Goal: Task Accomplishment & Management: Manage account settings

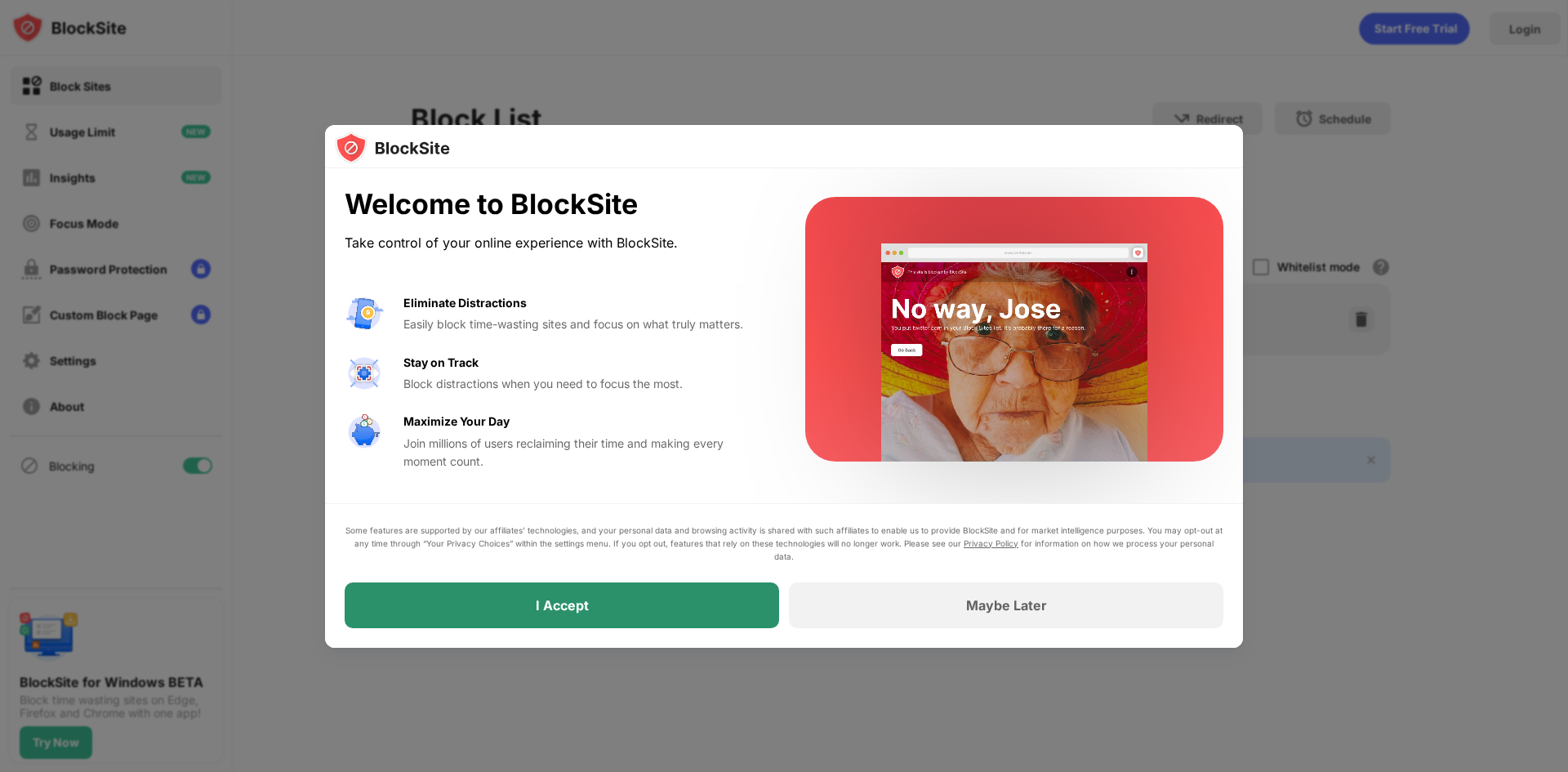
click at [543, 604] on div "I Accept" at bounding box center [563, 606] width 53 height 16
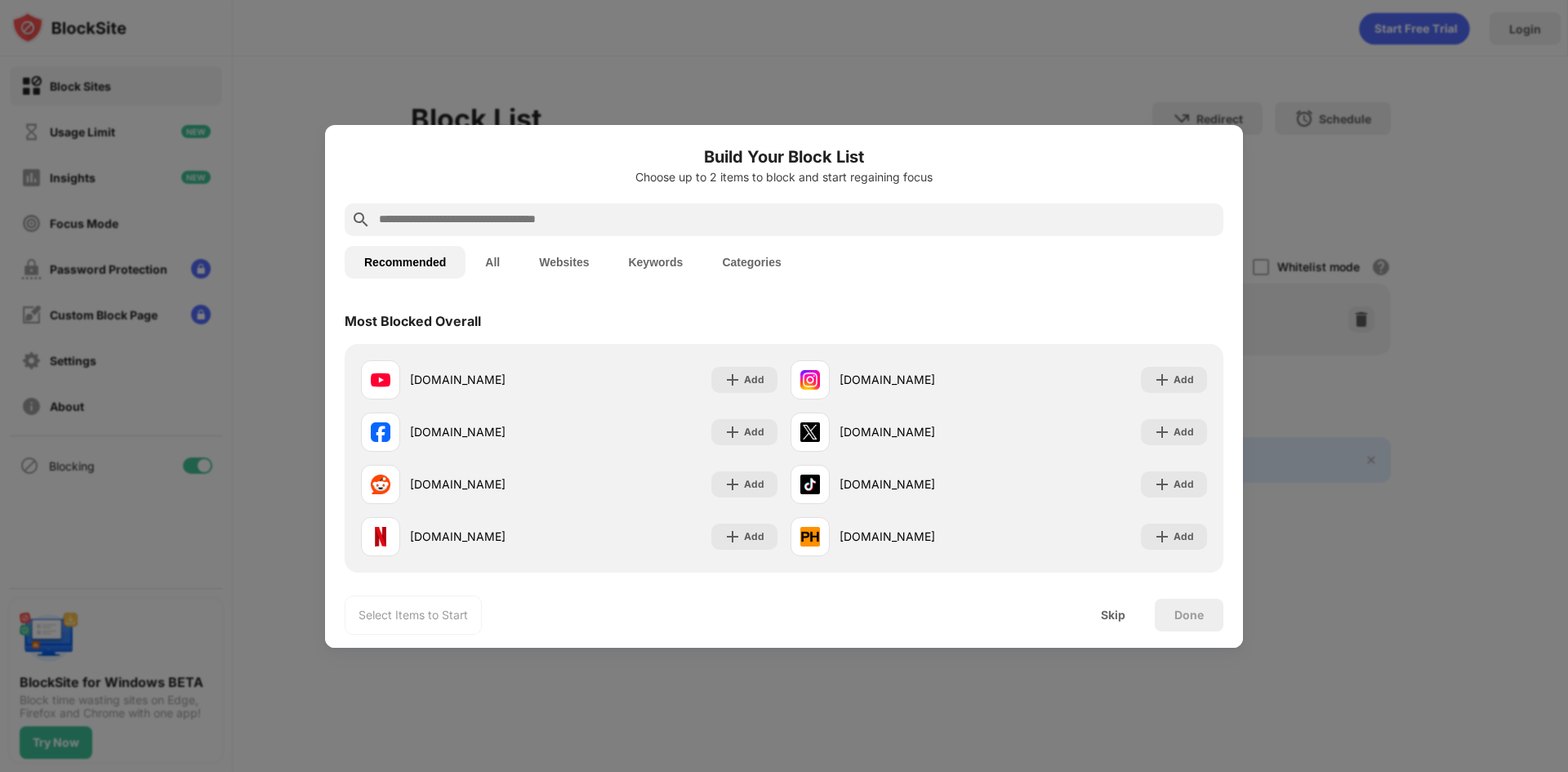
drag, startPoint x: 984, startPoint y: 149, endPoint x: 1145, endPoint y: 131, distance: 162.0
drag, startPoint x: 788, startPoint y: 151, endPoint x: 994, endPoint y: 159, distance: 206.2
click at [994, 159] on h6 "Build Your Block List" at bounding box center [784, 156] width 879 height 25
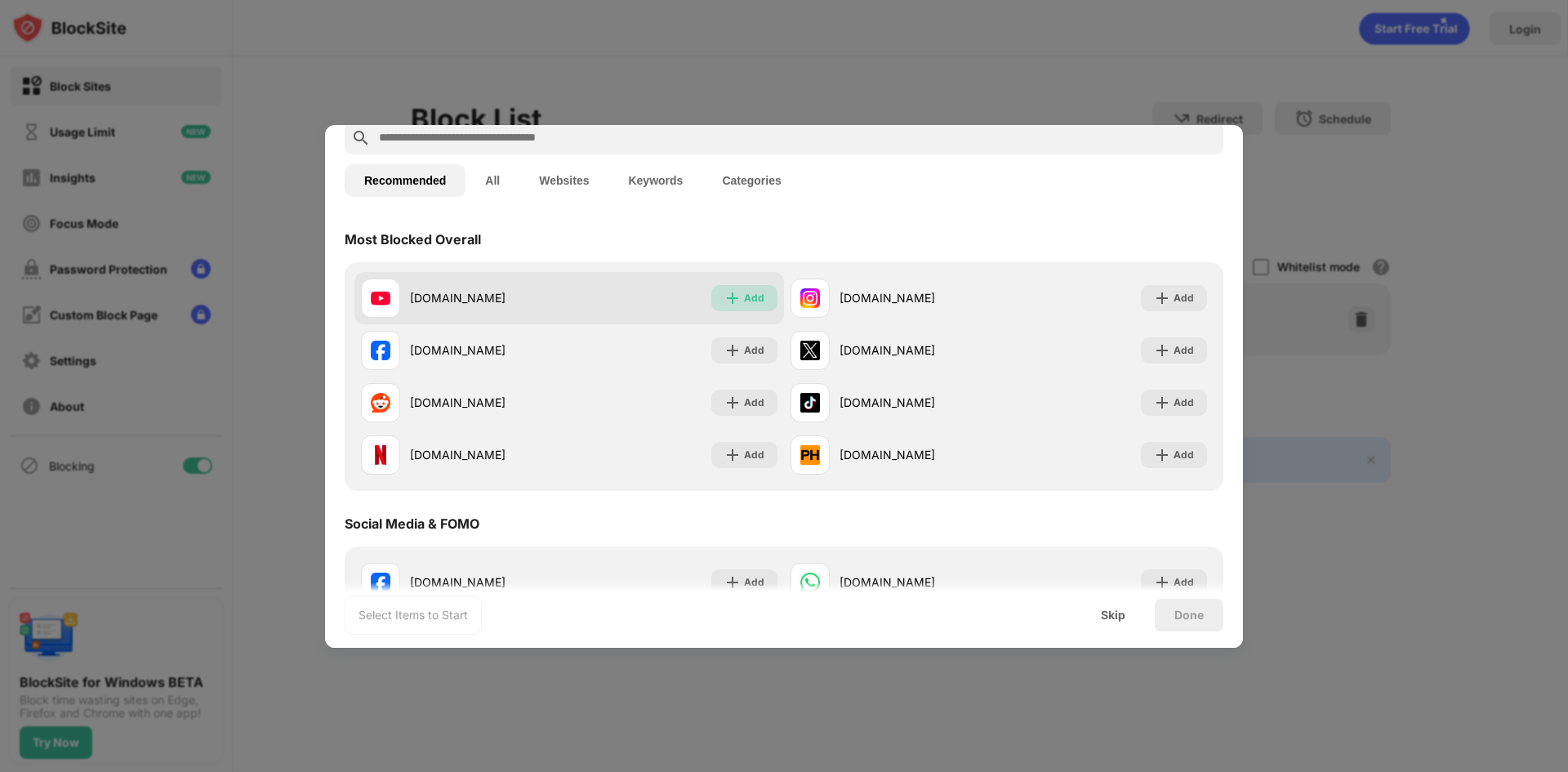
click at [743, 295] on div "Add" at bounding box center [753, 298] width 20 height 16
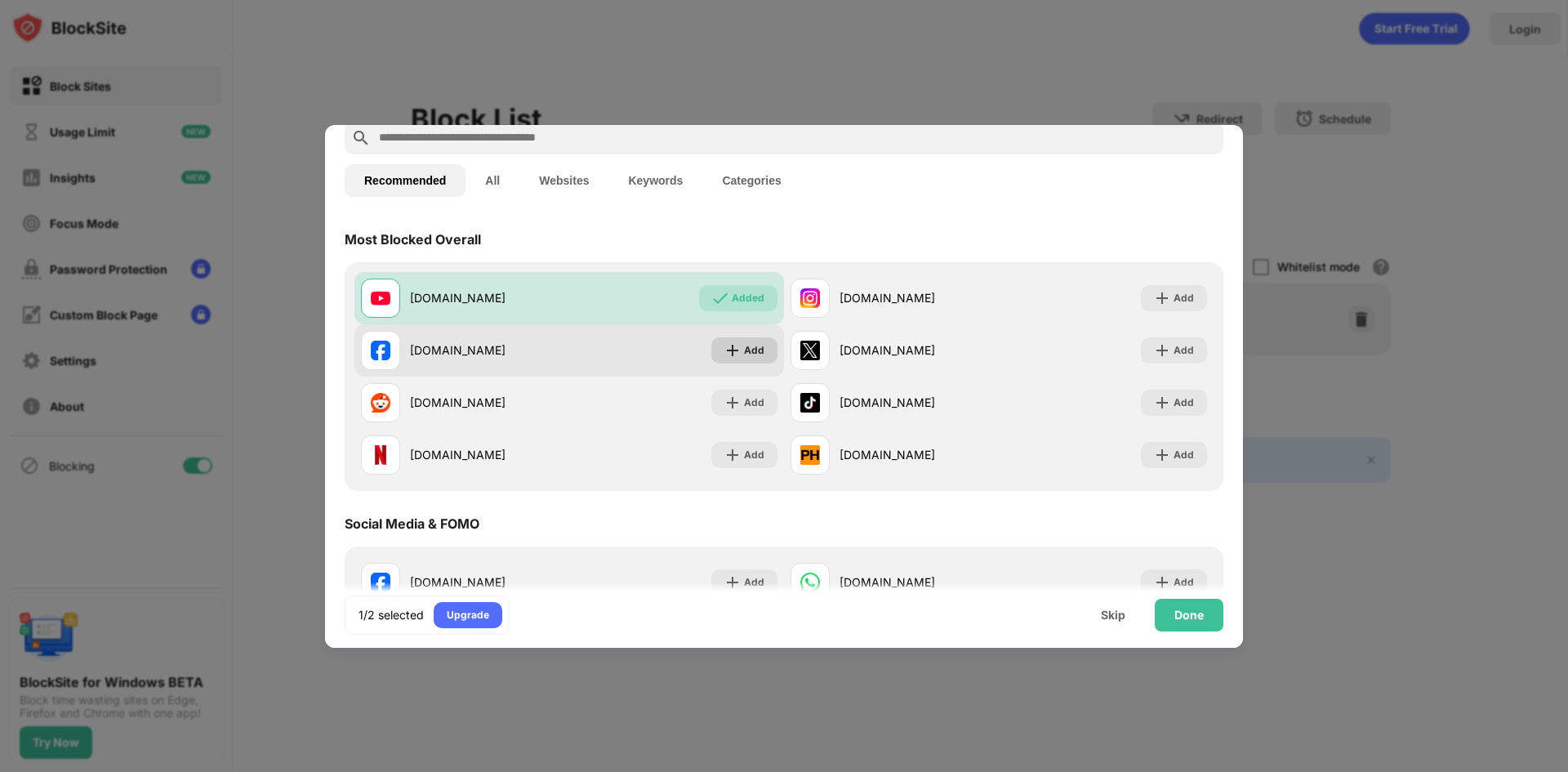
click at [724, 357] on img at bounding box center [732, 351] width 16 height 16
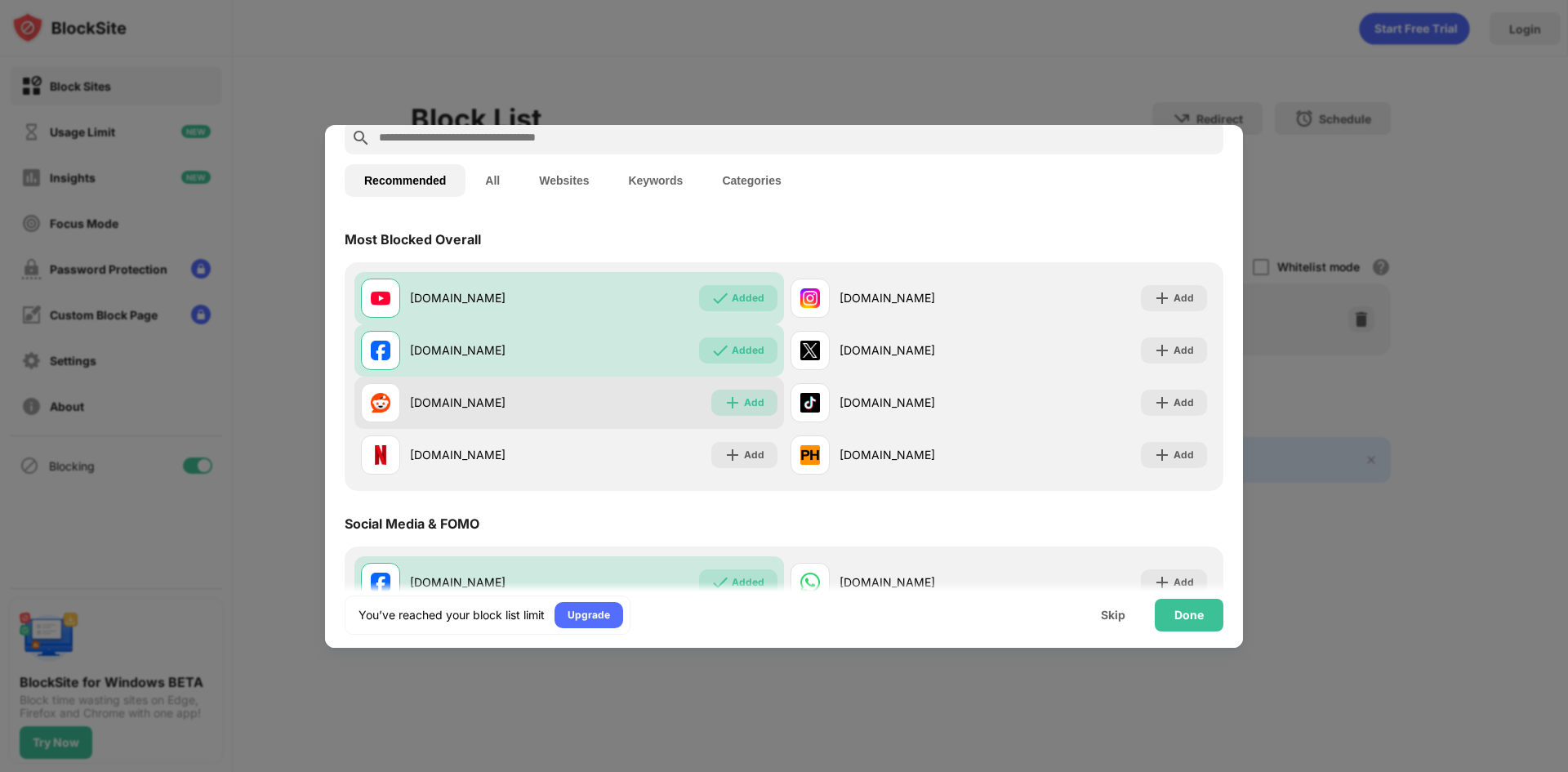
click at [724, 404] on img at bounding box center [732, 403] width 16 height 16
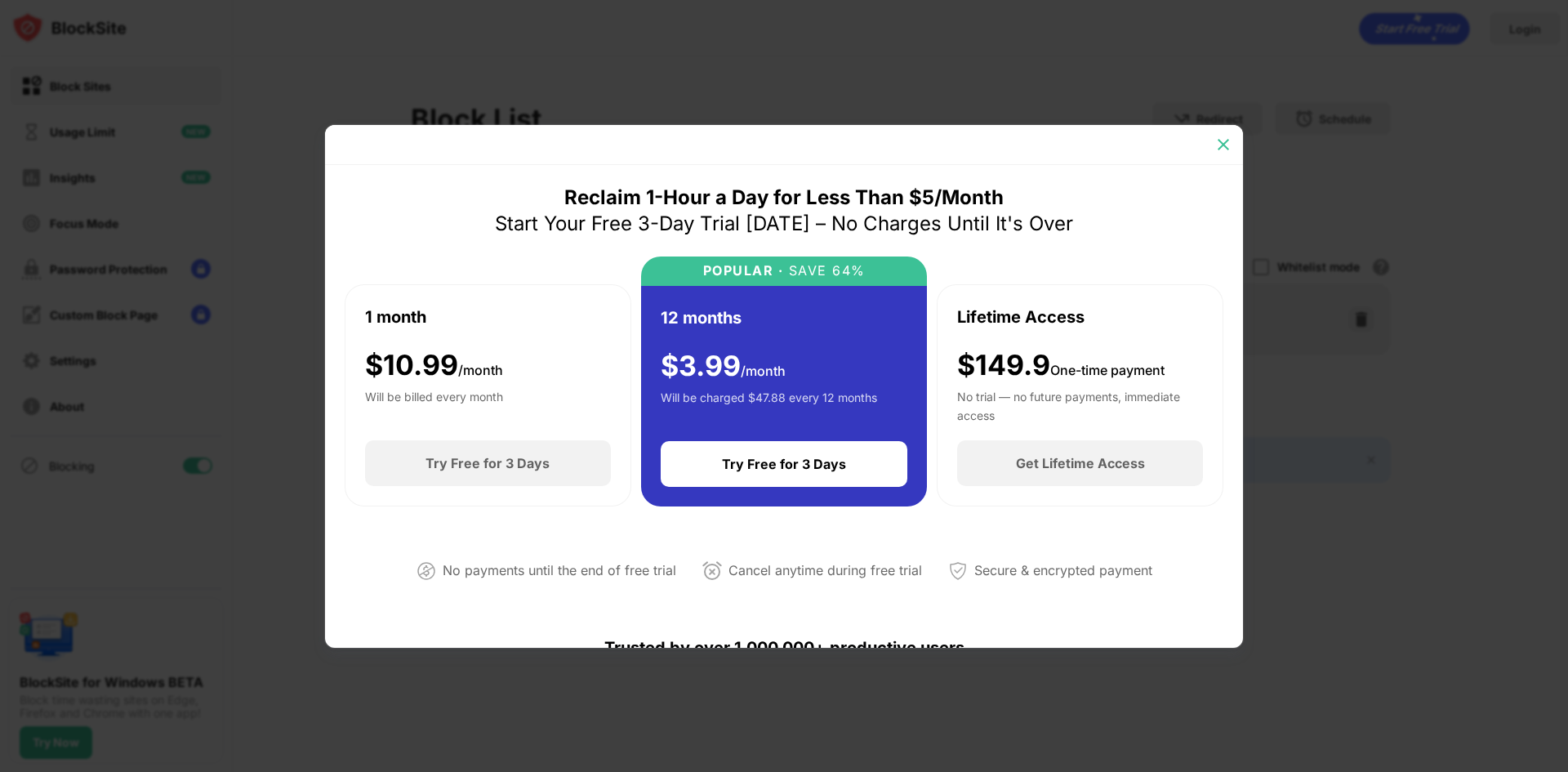
click at [1223, 150] on img at bounding box center [1223, 144] width 16 height 16
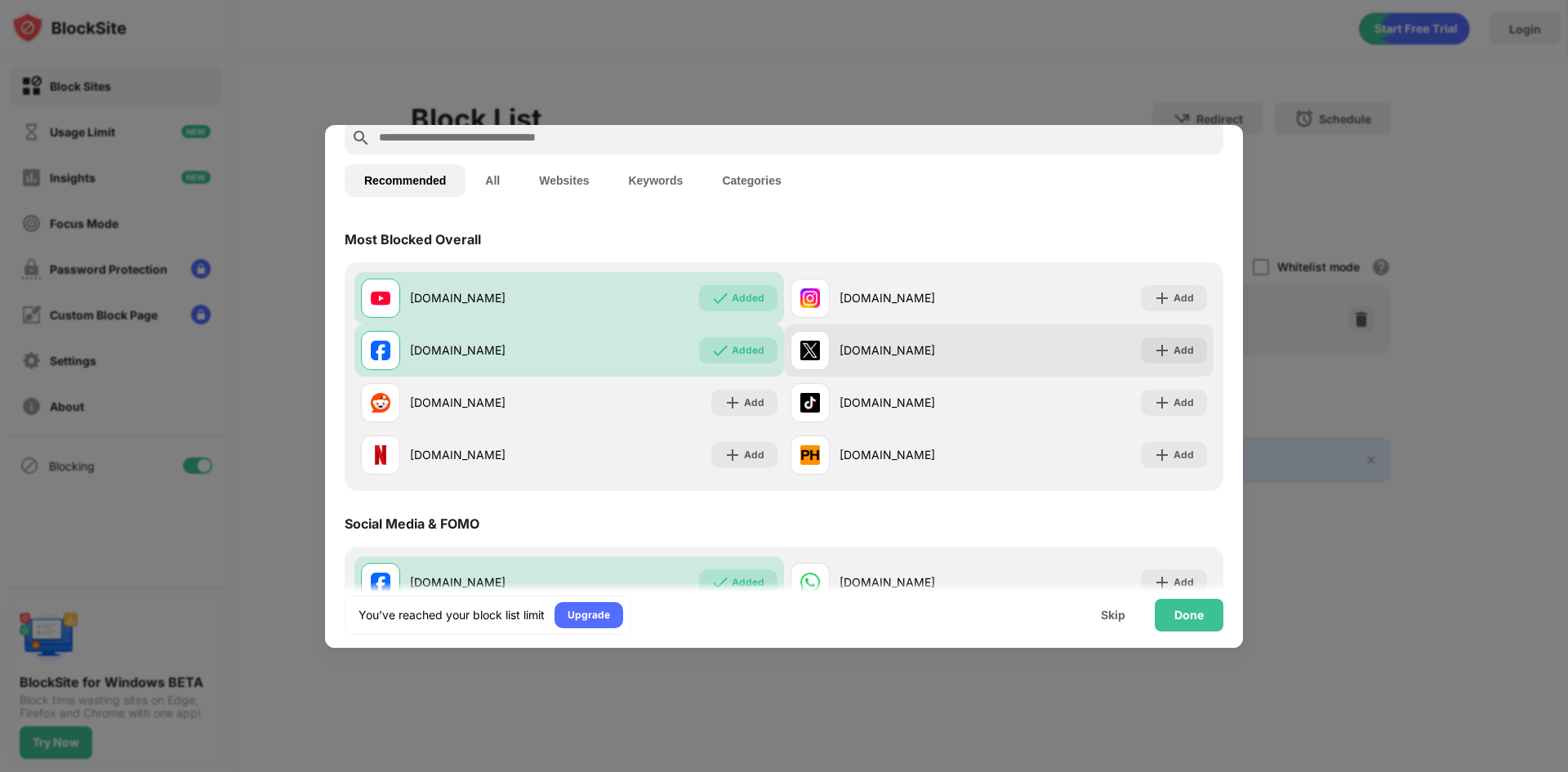
scroll to position [164, 0]
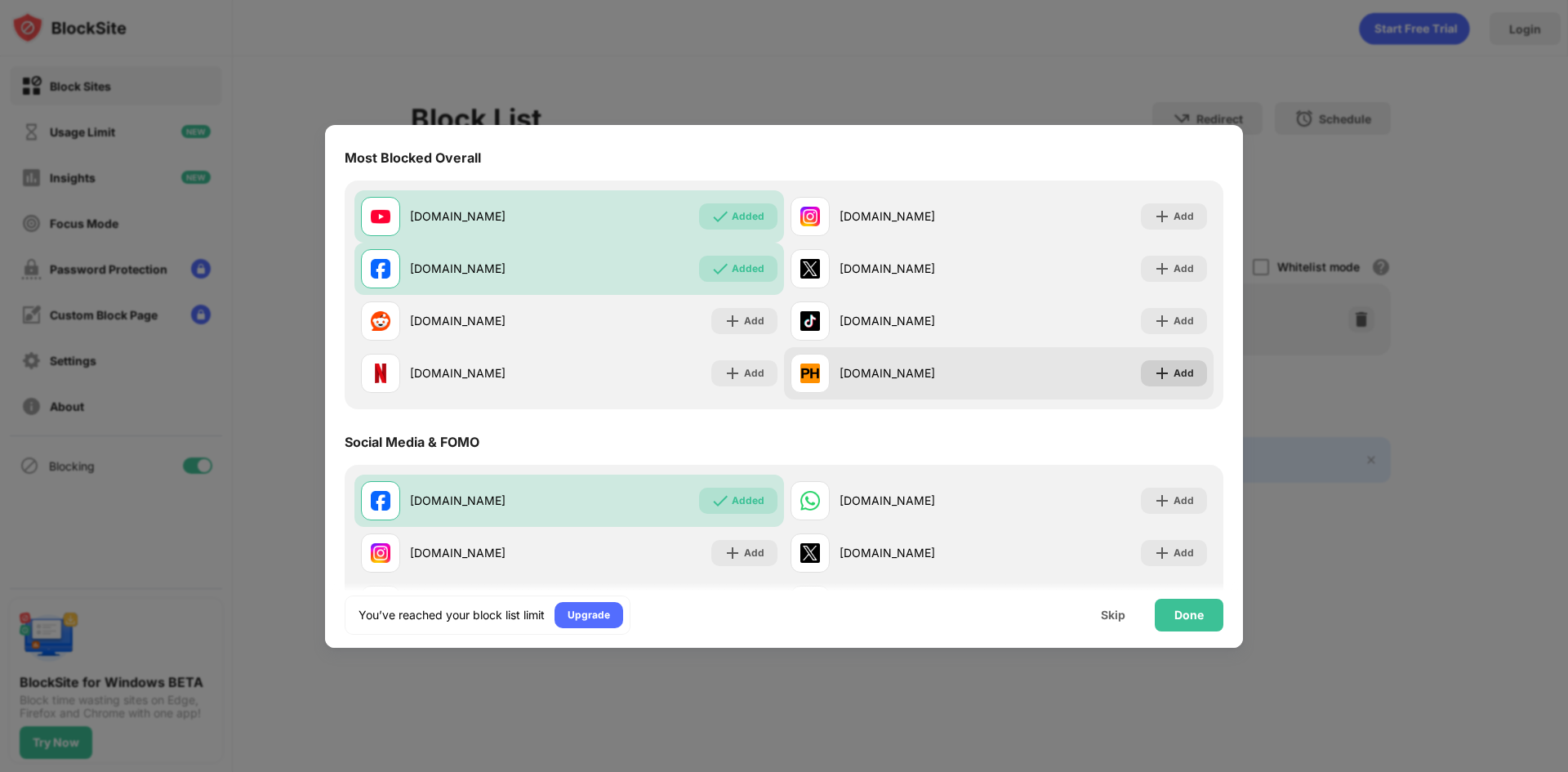
click at [1173, 372] on div "Add" at bounding box center [1184, 374] width 20 height 16
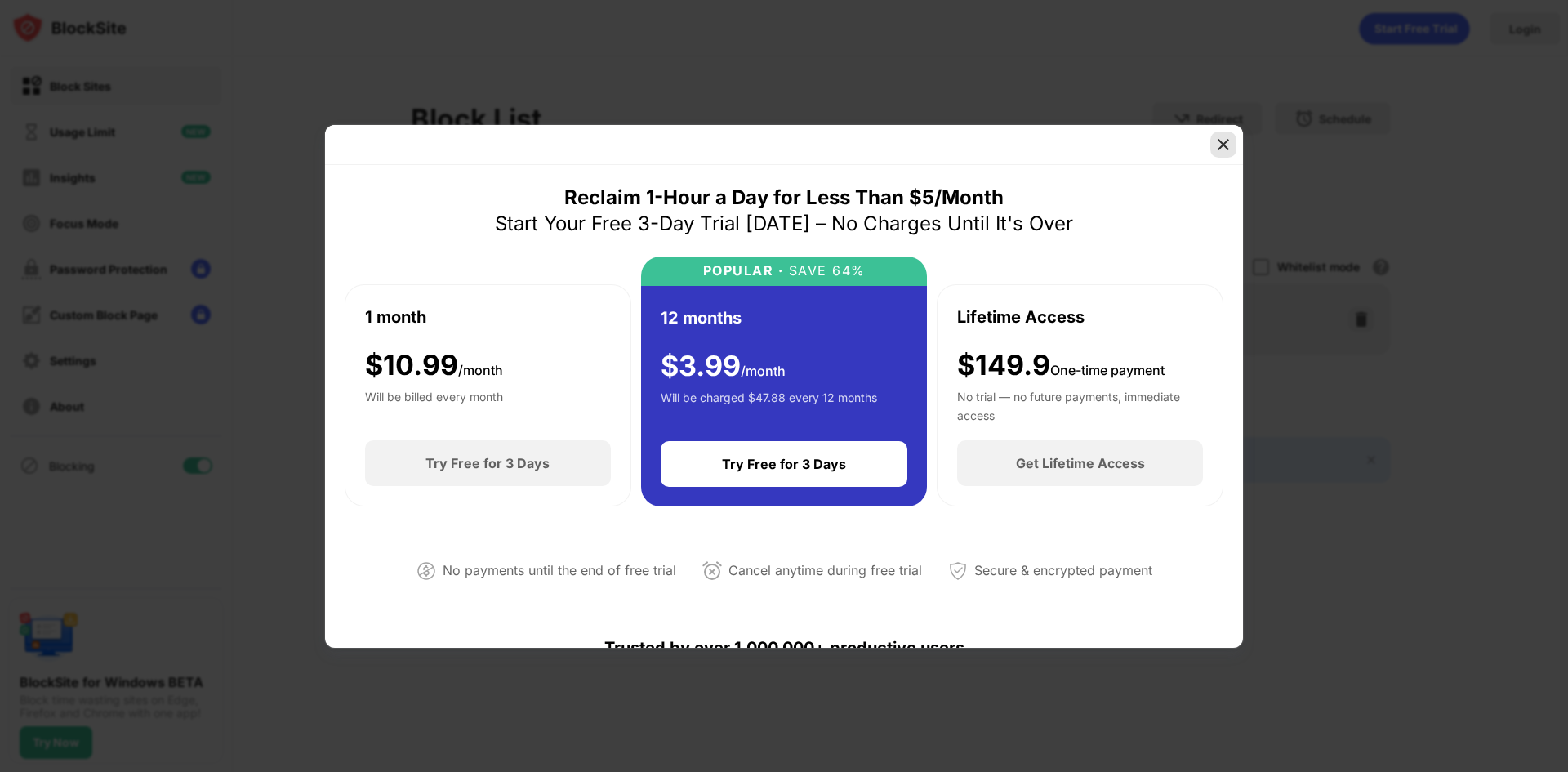
click at [1222, 140] on img at bounding box center [1223, 144] width 16 height 16
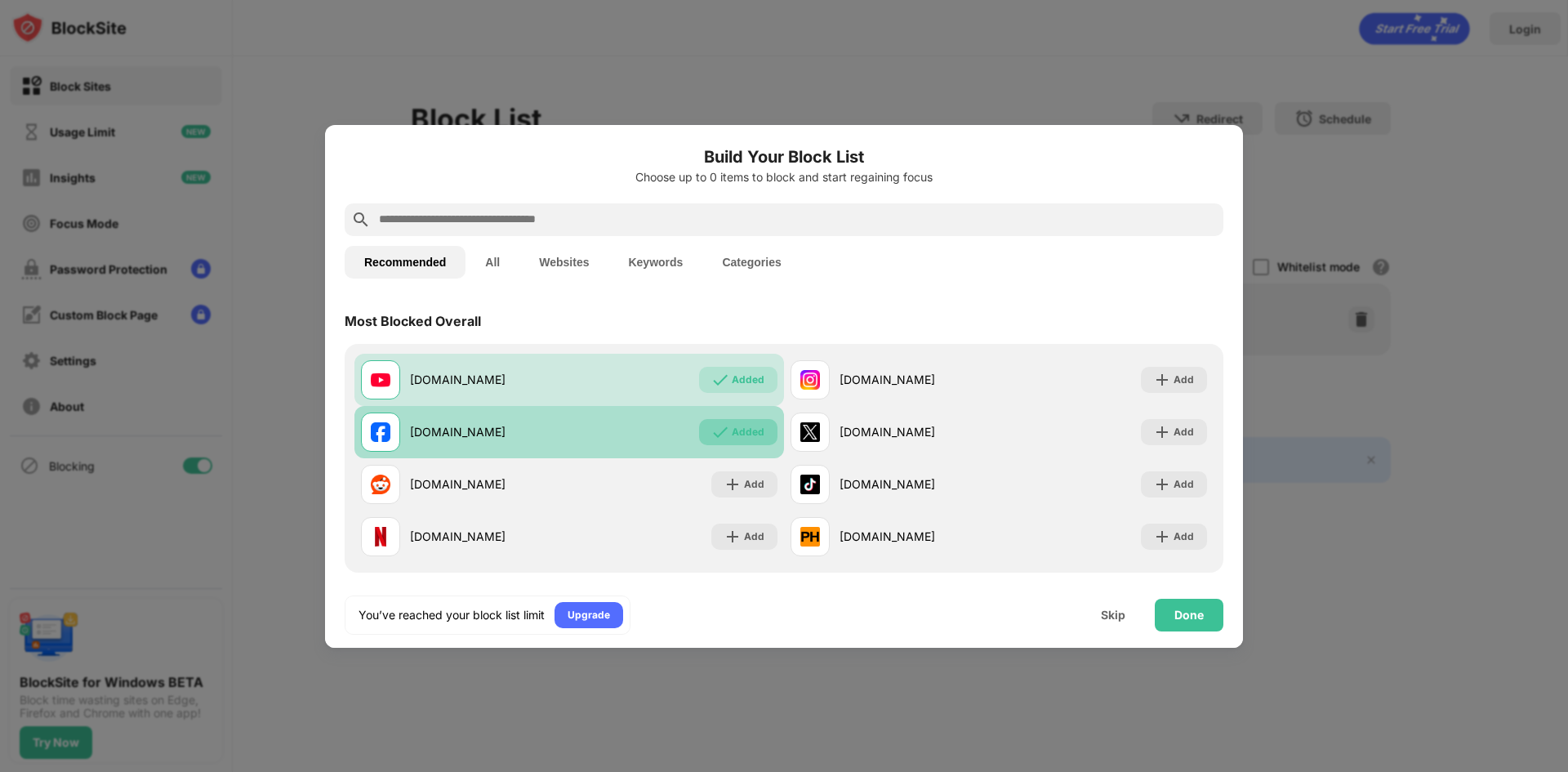
click at [723, 428] on div "Added" at bounding box center [738, 432] width 79 height 26
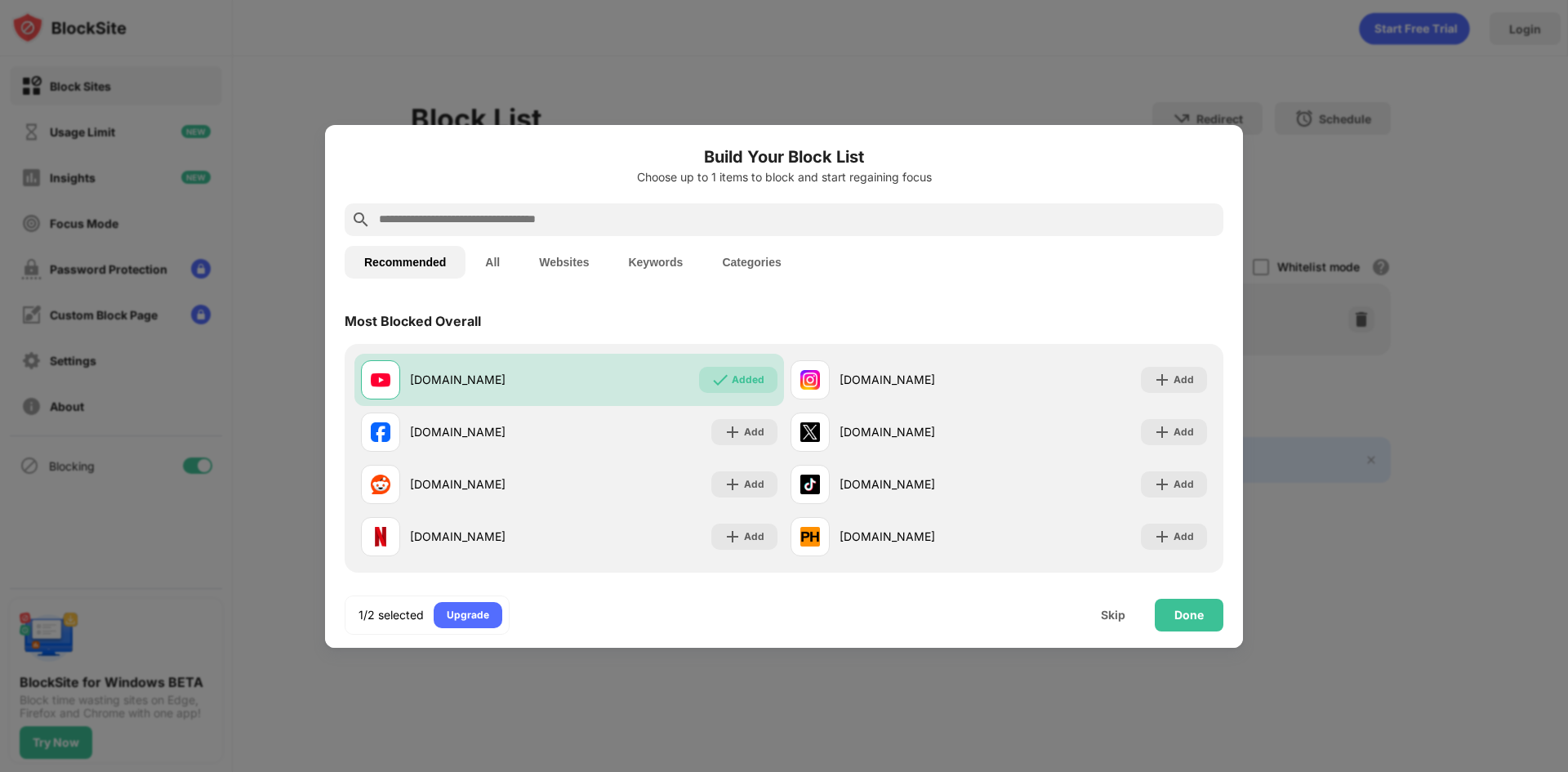
click at [774, 220] on input "text" at bounding box center [796, 219] width 839 height 19
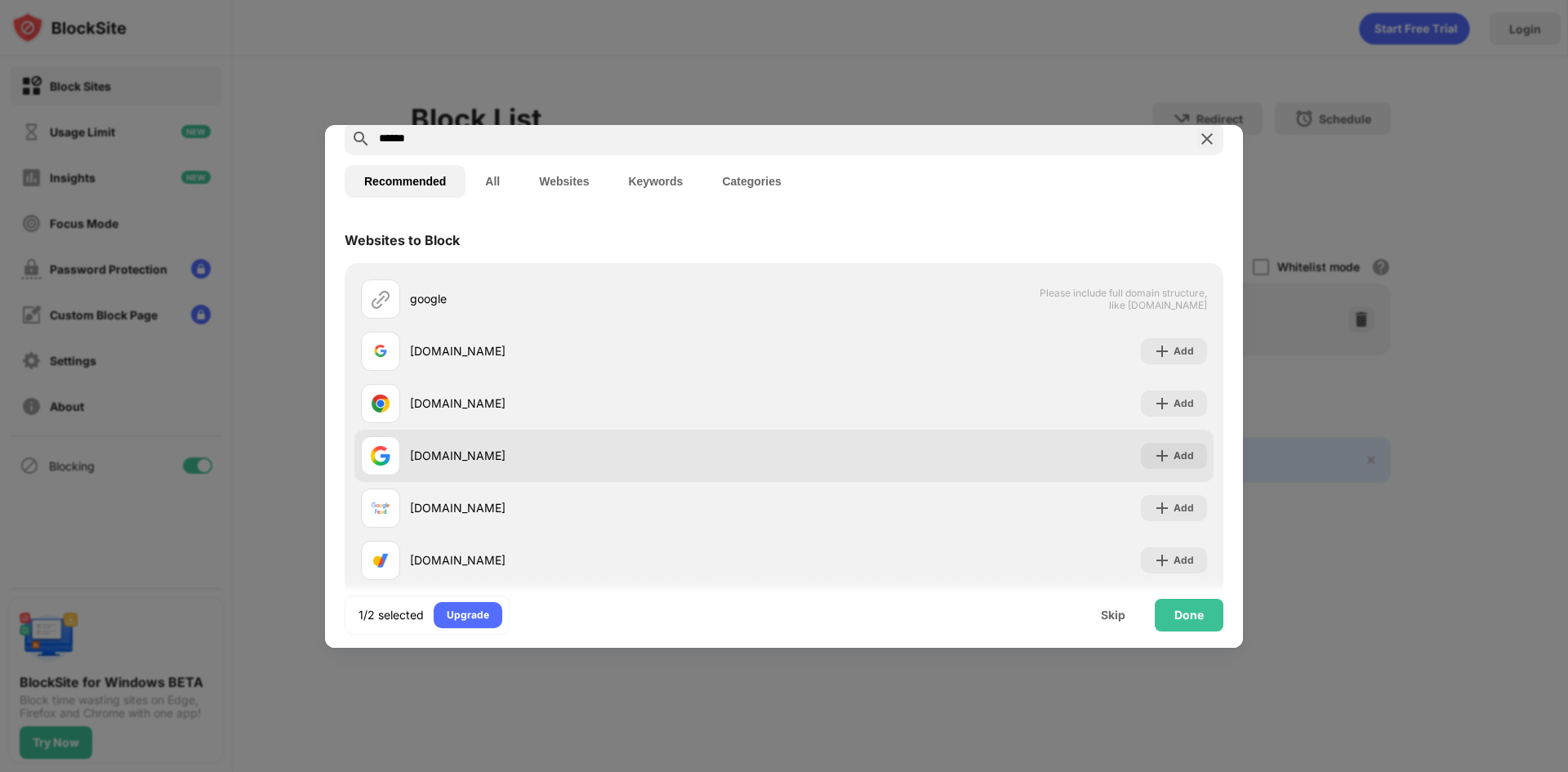
scroll to position [81, 0]
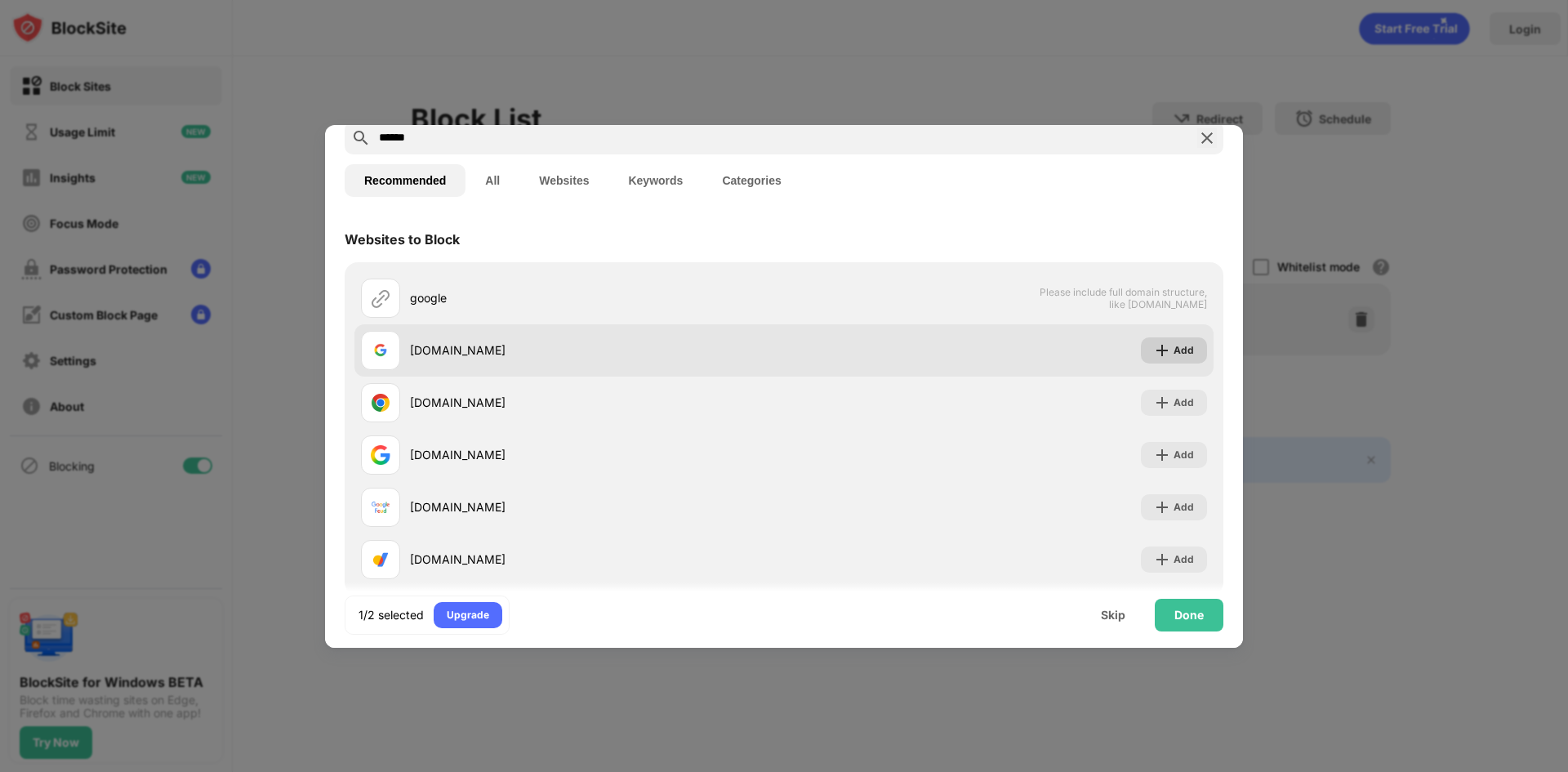
type input "******"
click at [1173, 353] on div "Add" at bounding box center [1184, 351] width 20 height 16
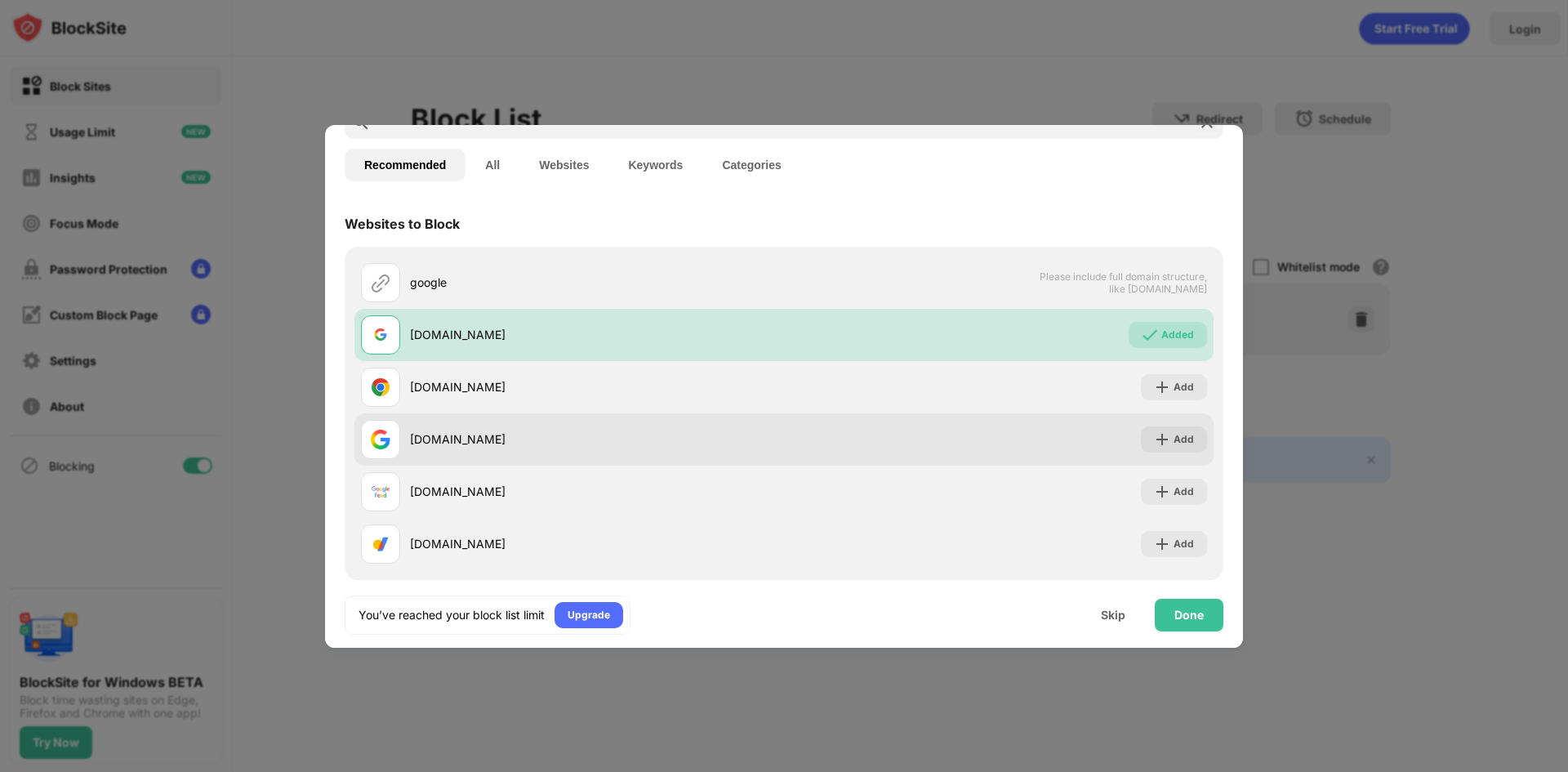
scroll to position [111, 0]
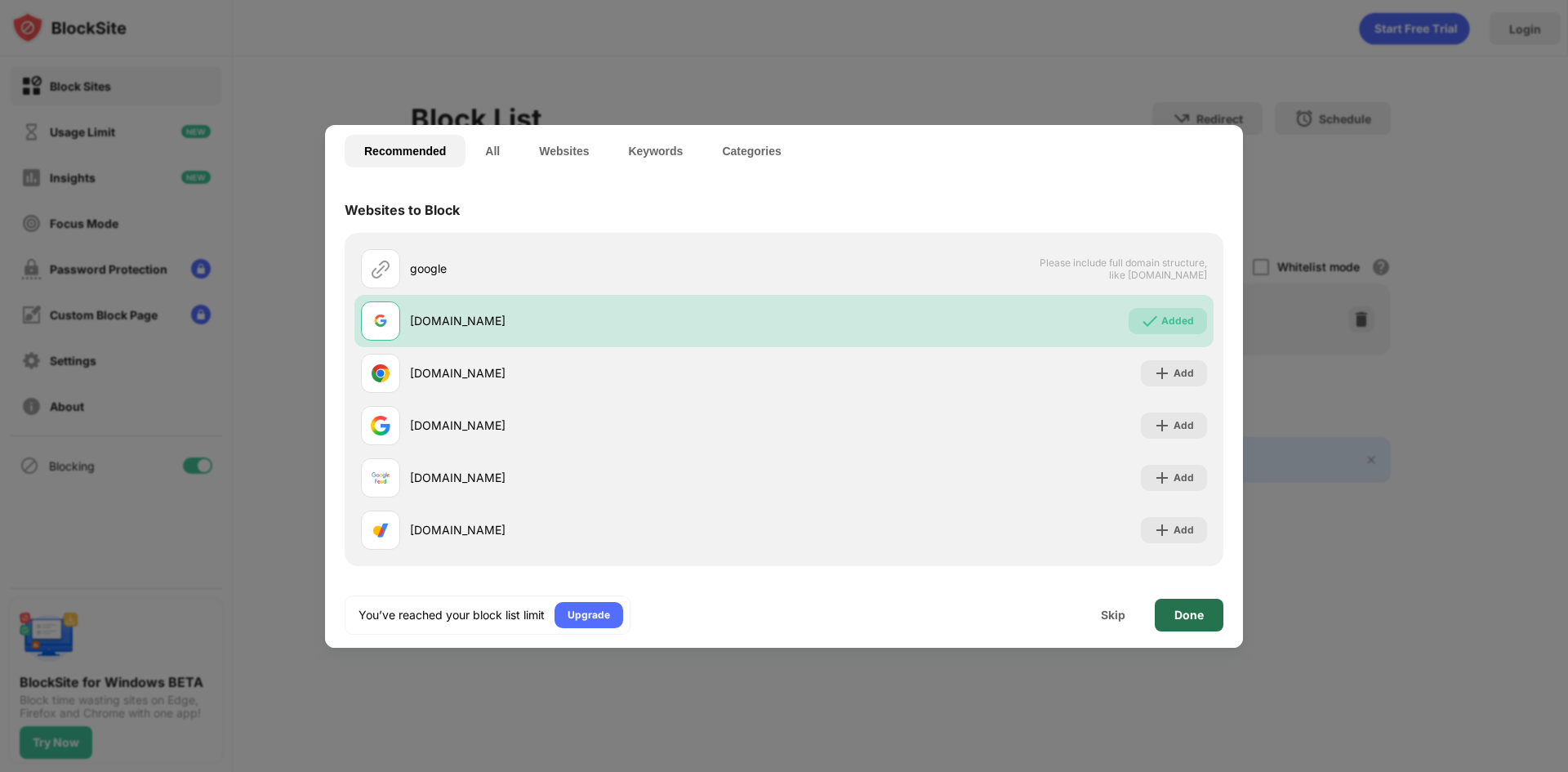
click at [1191, 618] on div "Done" at bounding box center [1189, 615] width 29 height 13
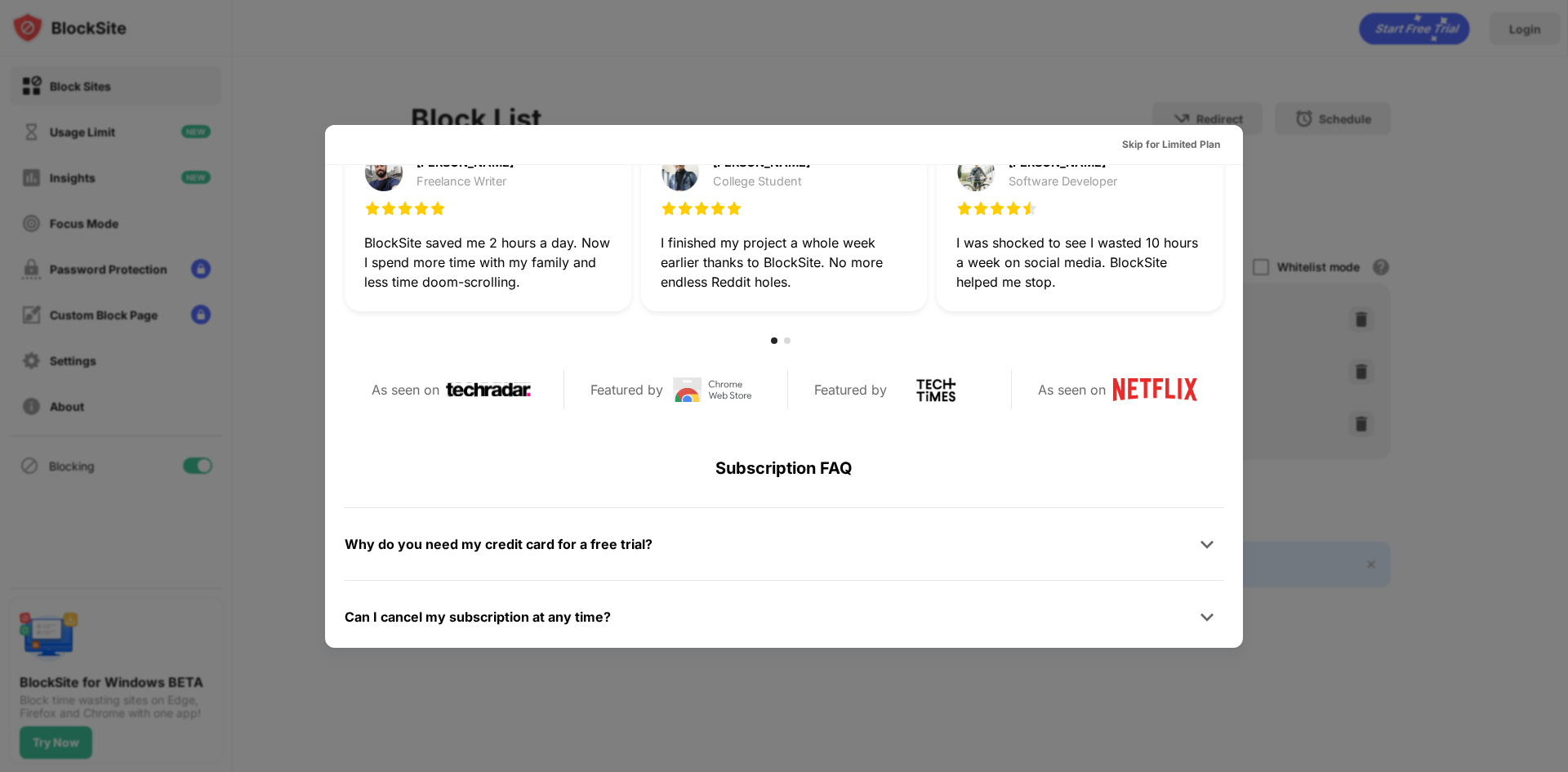
scroll to position [551, 0]
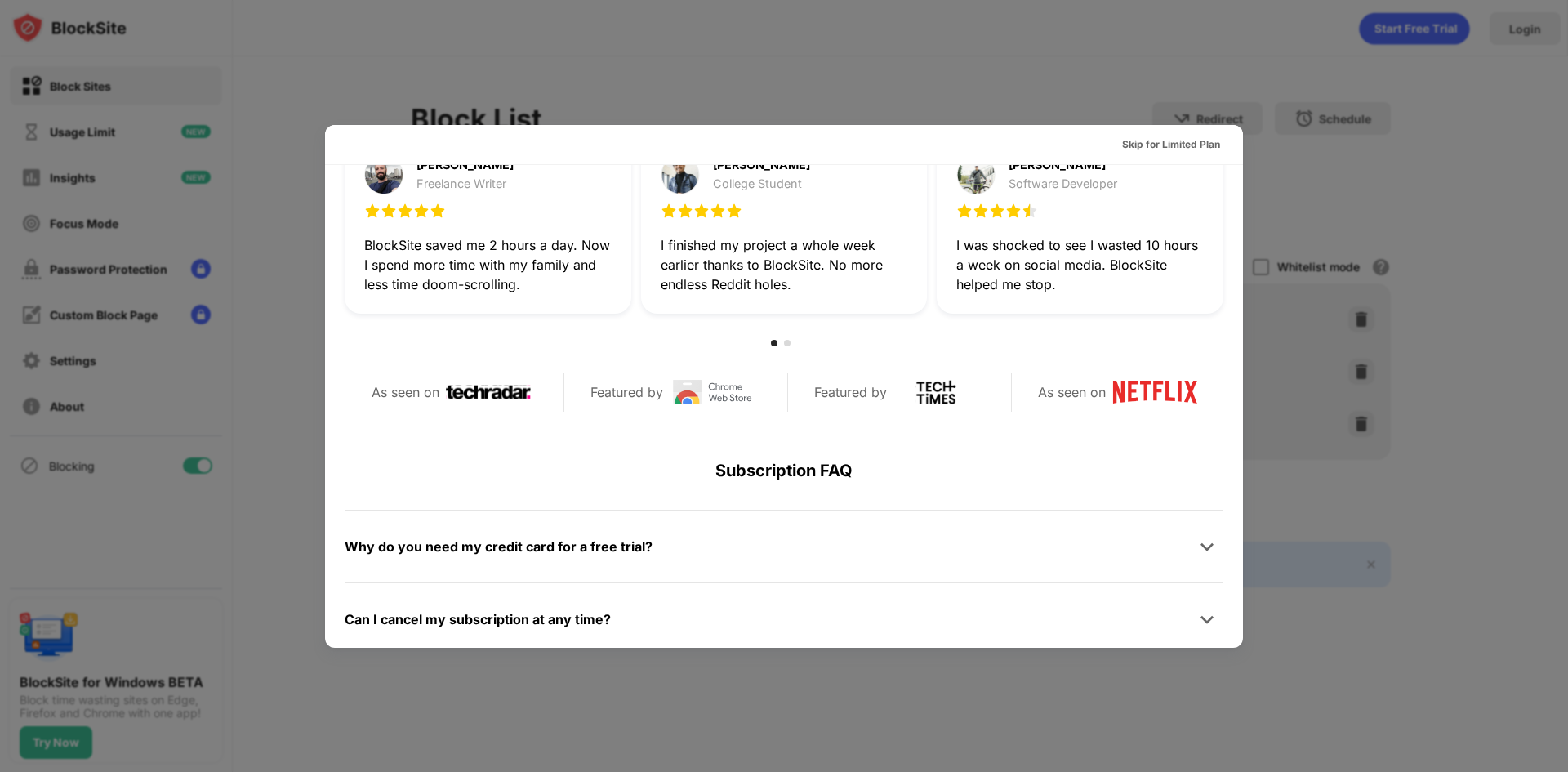
click at [1444, 523] on div at bounding box center [784, 386] width 1568 height 772
click at [1444, 522] on div at bounding box center [784, 386] width 1568 height 772
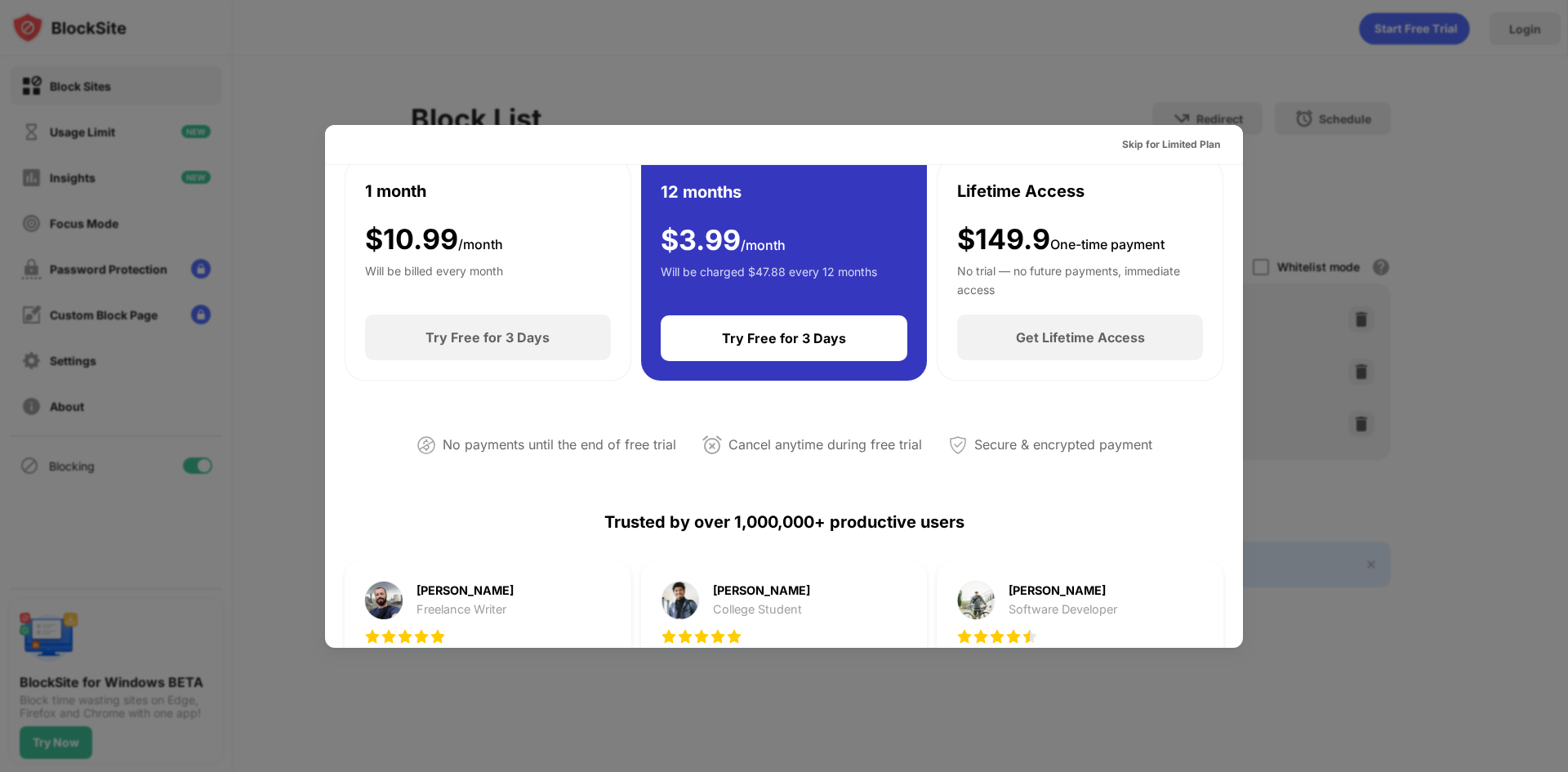
scroll to position [0, 0]
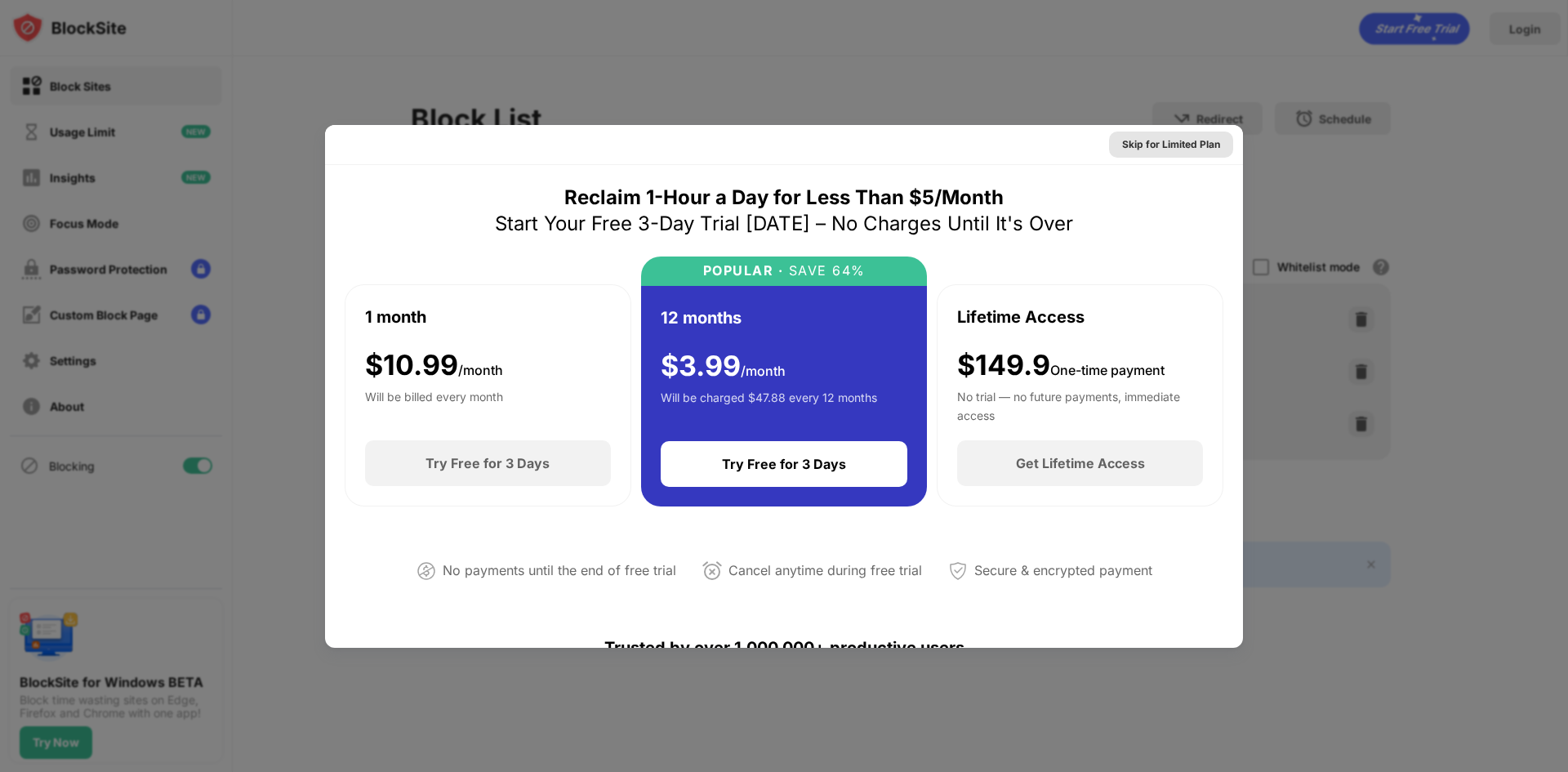
click at [1184, 143] on div "Skip for Limited Plan" at bounding box center [1170, 144] width 98 height 16
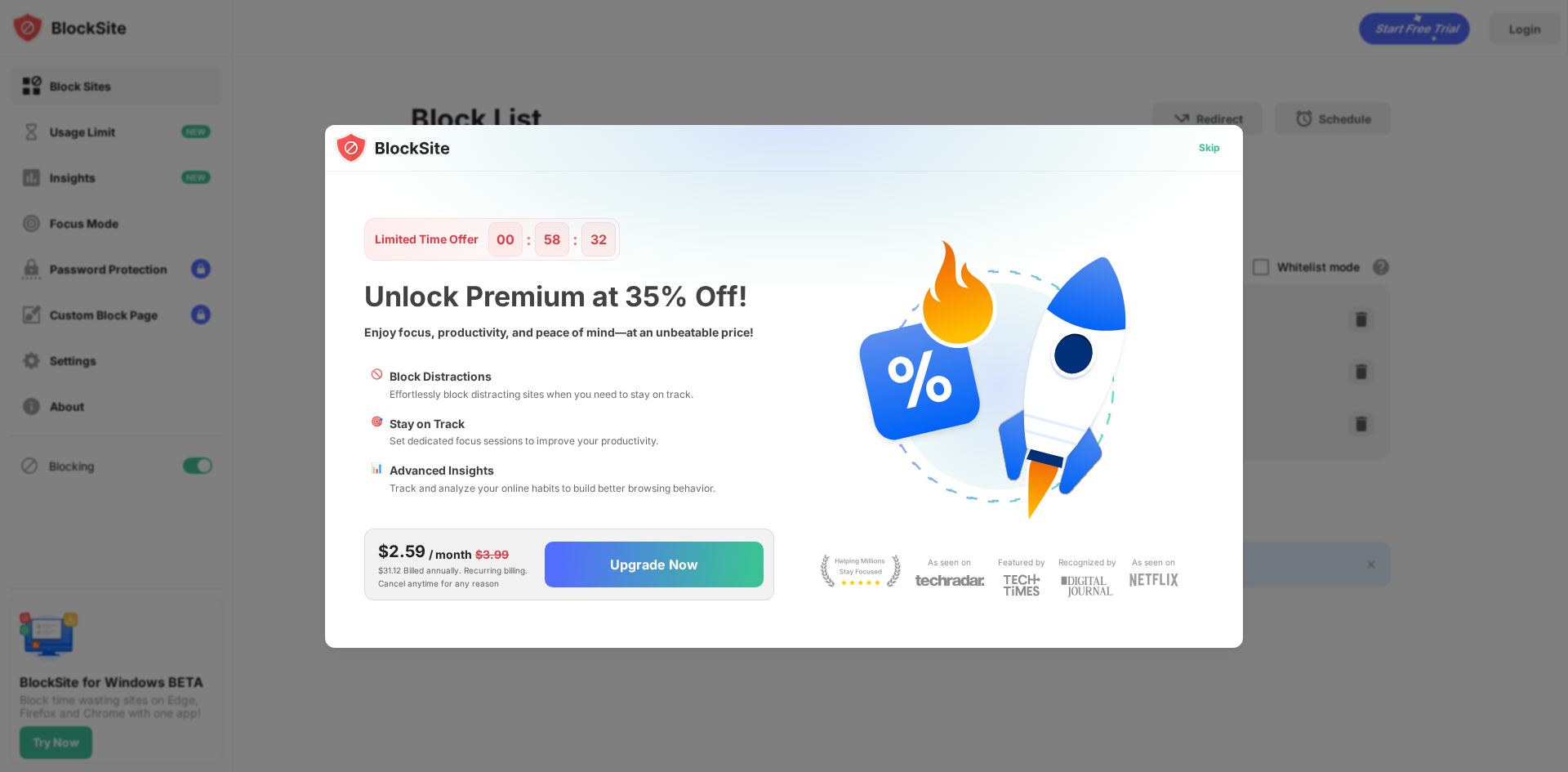
click at [1215, 143] on div "Skip" at bounding box center [1208, 148] width 21 height 16
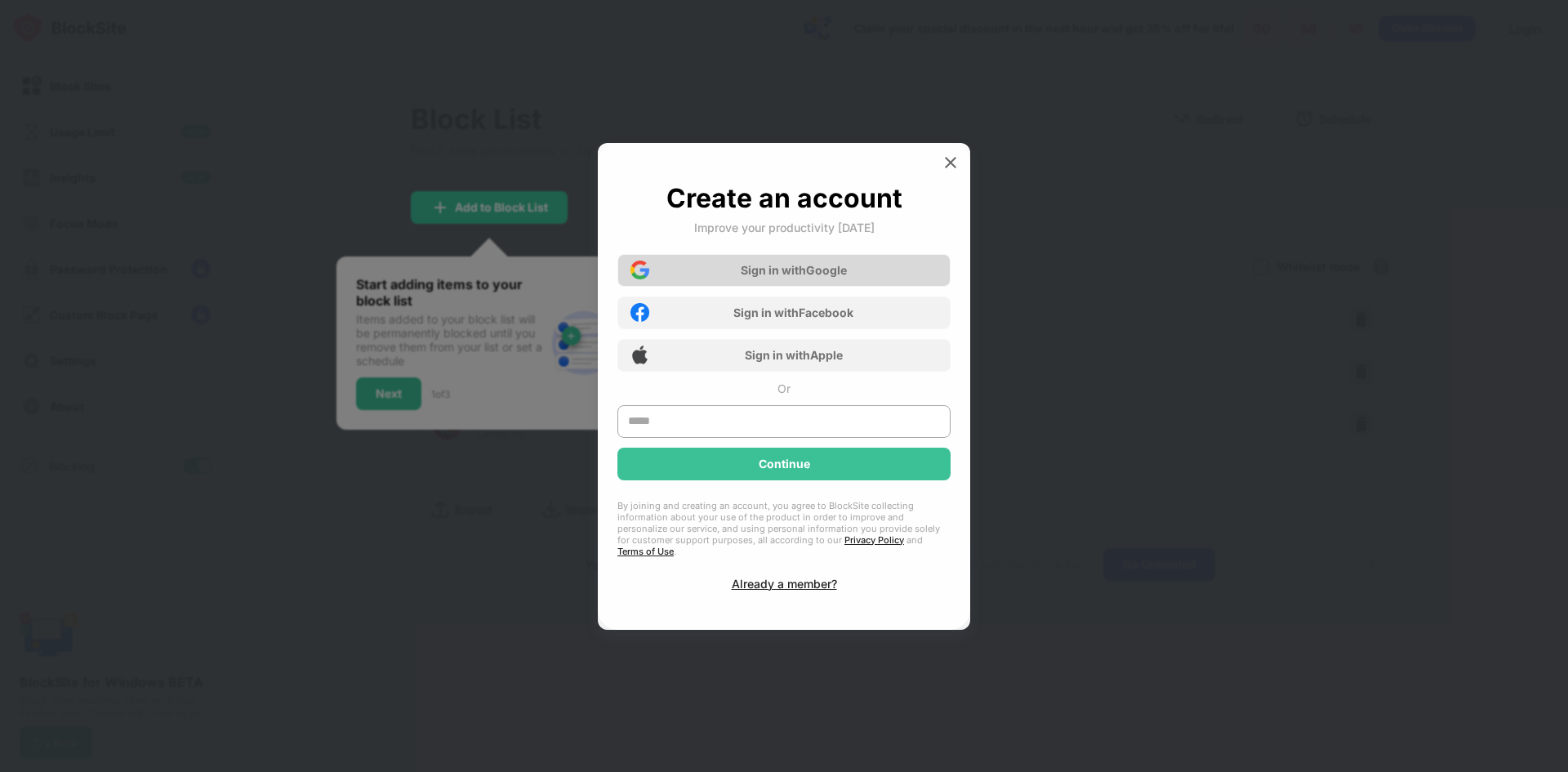
click at [874, 281] on div "Sign in with Google" at bounding box center [784, 270] width 333 height 33
click at [952, 165] on img at bounding box center [951, 163] width 16 height 16
